Goal: Transaction & Acquisition: Purchase product/service

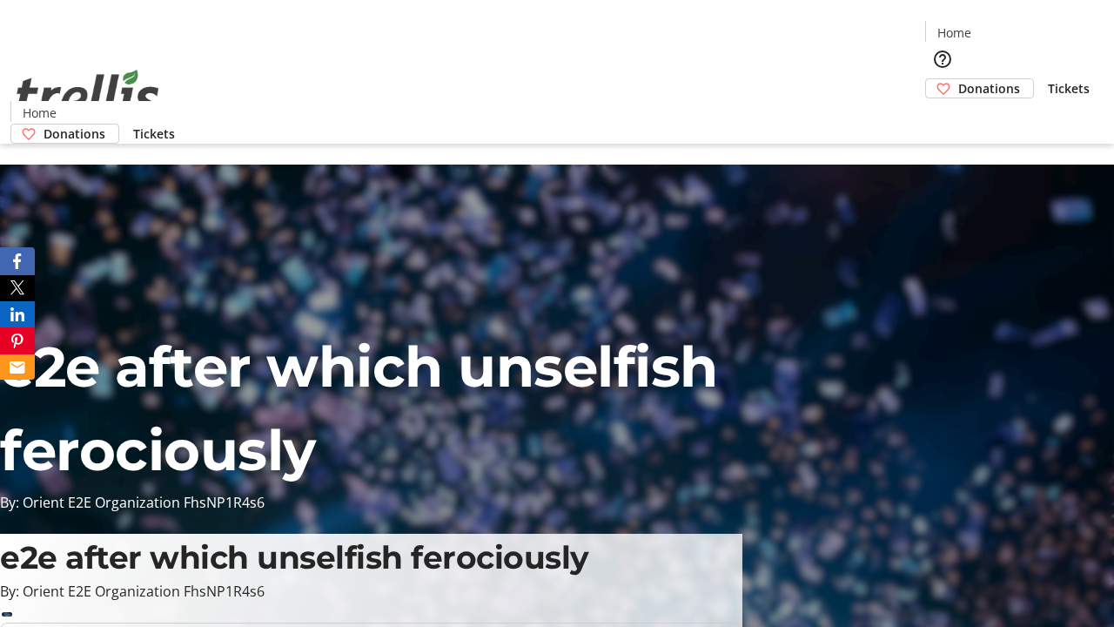
click at [1048, 79] on span "Tickets" at bounding box center [1069, 88] width 42 height 18
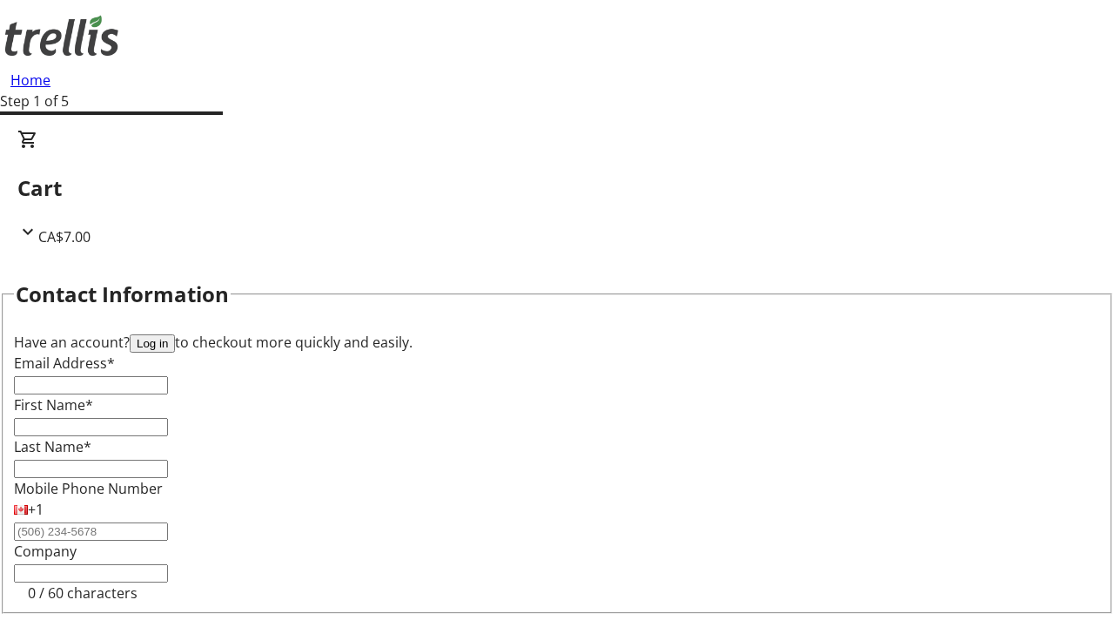
click at [175, 334] on button "Log in" at bounding box center [152, 343] width 45 height 18
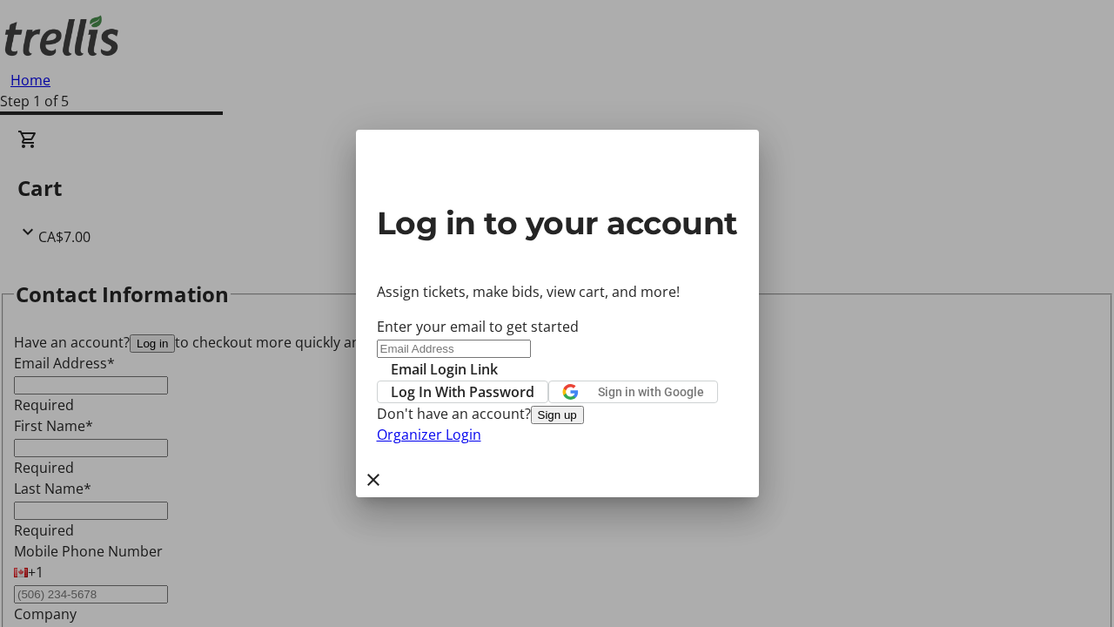
click at [534, 381] on span "Log In With Password" at bounding box center [463, 391] width 144 height 21
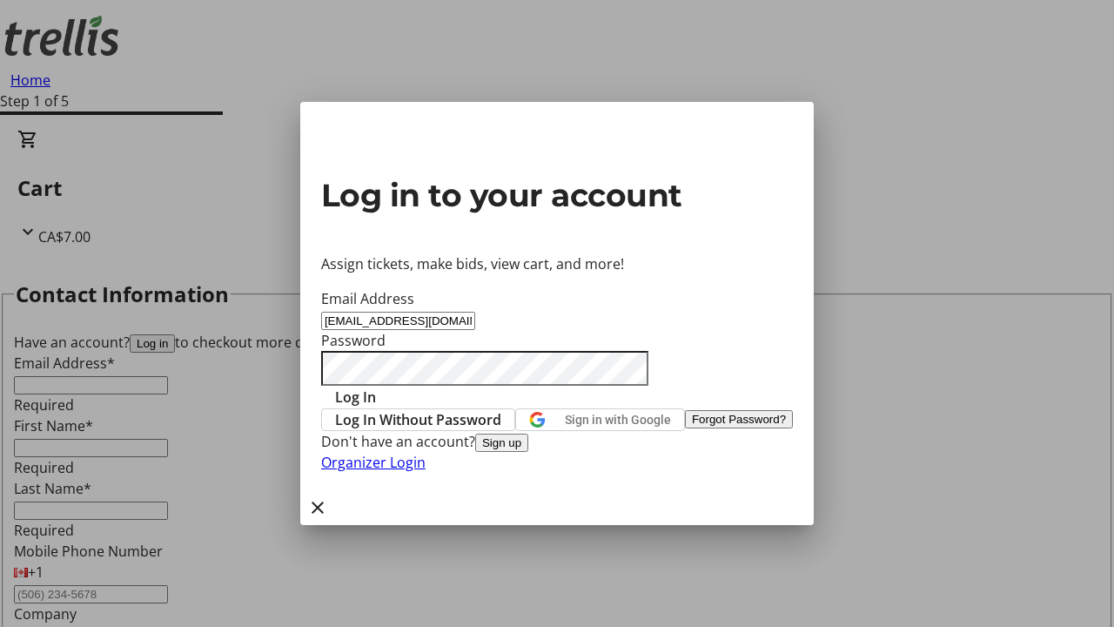
click at [376, 386] on span "Log In" at bounding box center [355, 396] width 41 height 21
